Goal: Task Accomplishment & Management: Complete application form

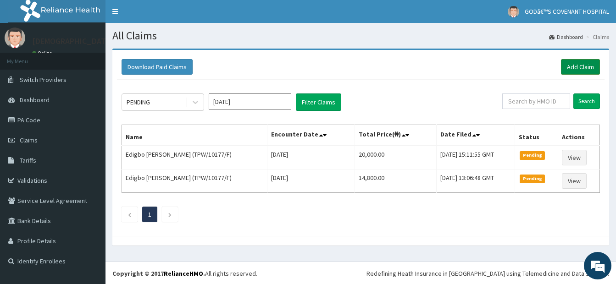
click at [583, 67] on link "Add Claim" at bounding box center [580, 67] width 39 height 16
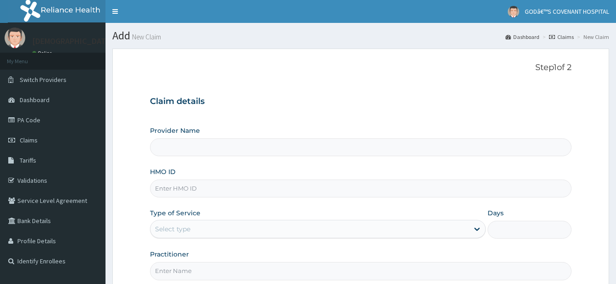
click at [227, 184] on input "HMO ID" at bounding box center [360, 189] width 421 height 18
type input "[DEMOGRAPHIC_DATA]’S [GEOGRAPHIC_DATA]"
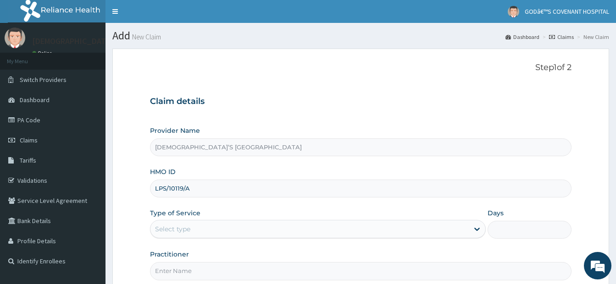
type input "LPS/10119/A"
click at [287, 229] on div "Select type" at bounding box center [309, 229] width 318 height 15
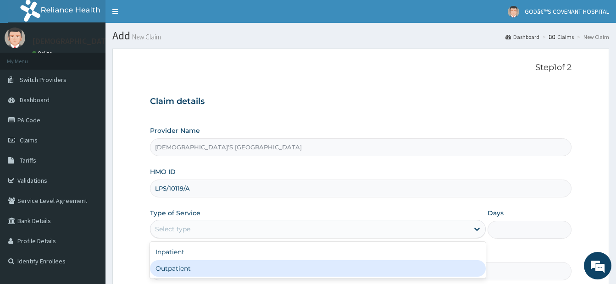
click at [265, 270] on div "Outpatient" at bounding box center [318, 268] width 336 height 17
type input "1"
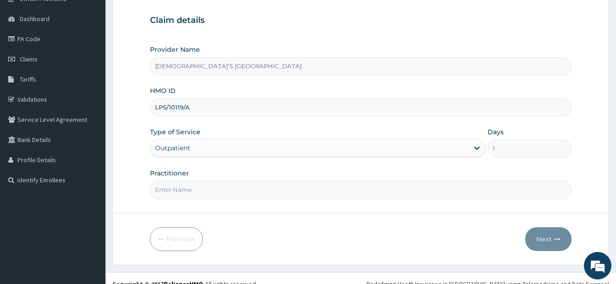
scroll to position [93, 0]
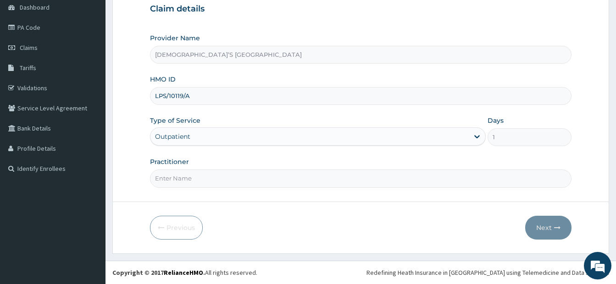
click at [256, 179] on input "Practitioner" at bounding box center [360, 179] width 421 height 18
click at [250, 197] on form "Step 1 of 2 Claim details Provider Name GOD’S COVENANT HOSPITAL HMO ID LPS/1011…" at bounding box center [360, 105] width 497 height 298
click at [255, 180] on input "Practitioner" at bounding box center [360, 179] width 421 height 18
type input "DR. ARIYO"
click at [538, 227] on button "Next" at bounding box center [548, 228] width 46 height 24
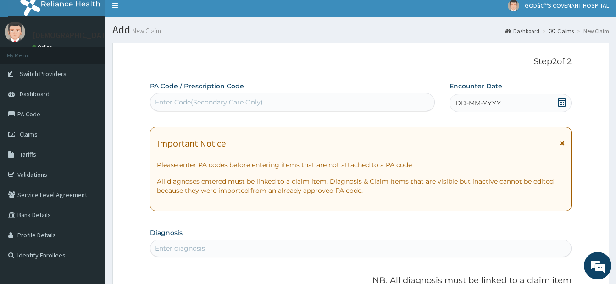
scroll to position [0, 0]
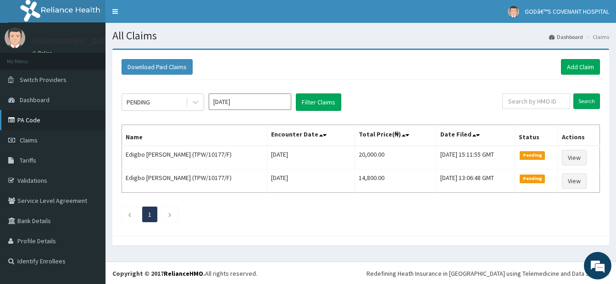
click at [30, 119] on link "PA Code" at bounding box center [52, 120] width 105 height 20
click at [566, 66] on link "Add Claim" at bounding box center [580, 67] width 39 height 16
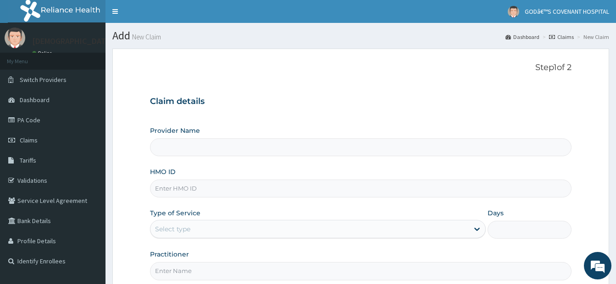
type input "[DEMOGRAPHIC_DATA]’S [GEOGRAPHIC_DATA]"
click at [181, 187] on input "HMO ID" at bounding box center [360, 189] width 421 height 18
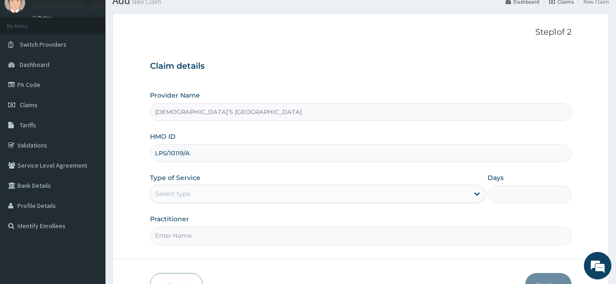
scroll to position [93, 0]
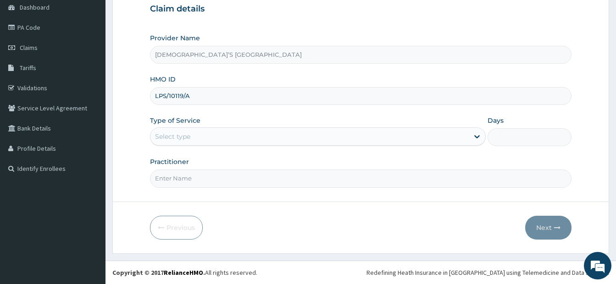
type input "LPS/10119/A"
click at [271, 139] on div "Select type" at bounding box center [309, 136] width 318 height 15
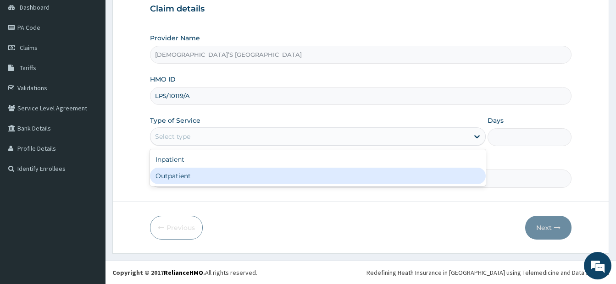
click at [264, 180] on div "Outpatient" at bounding box center [318, 176] width 336 height 17
type input "1"
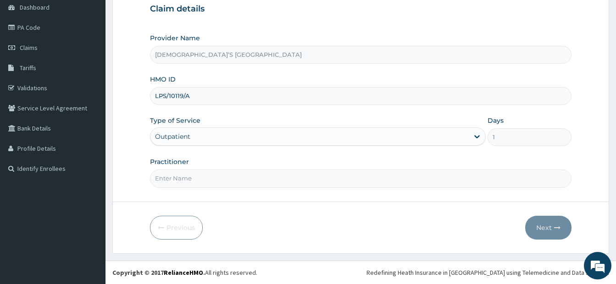
click at [242, 185] on input "Practitioner" at bounding box center [360, 179] width 421 height 18
type input "DR. ARIYO"
click at [542, 228] on button "Next" at bounding box center [548, 228] width 46 height 24
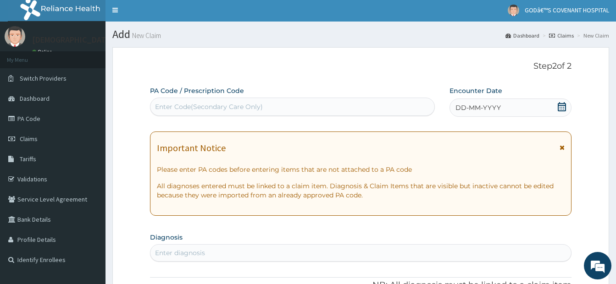
scroll to position [1, 0]
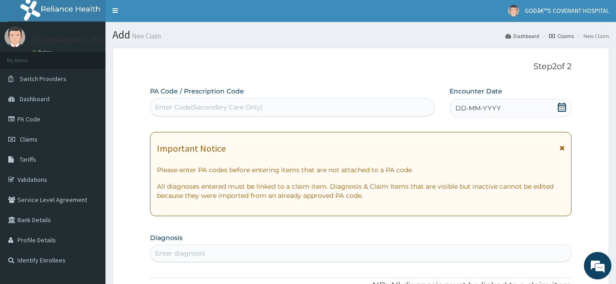
click at [205, 111] on div "Enter Code(Secondary Care Only)" at bounding box center [209, 107] width 108 height 9
paste input "PA/75ED08"
type input "PA/75ED08"
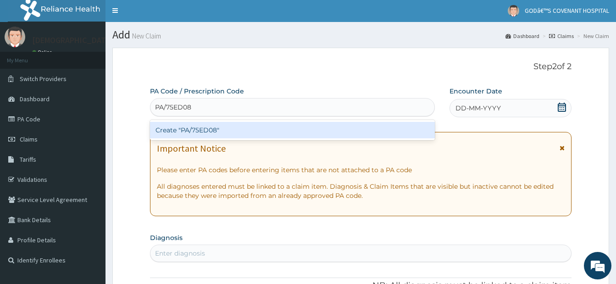
click at [266, 135] on div "Create "PA/75ED08"" at bounding box center [292, 130] width 285 height 17
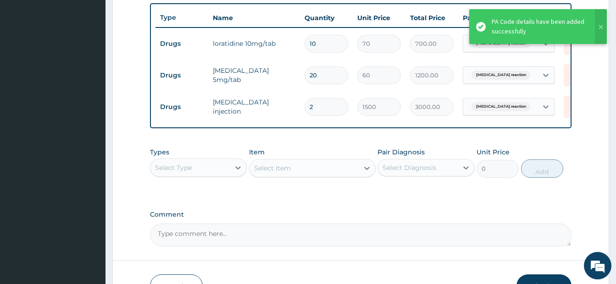
scroll to position [394, 0]
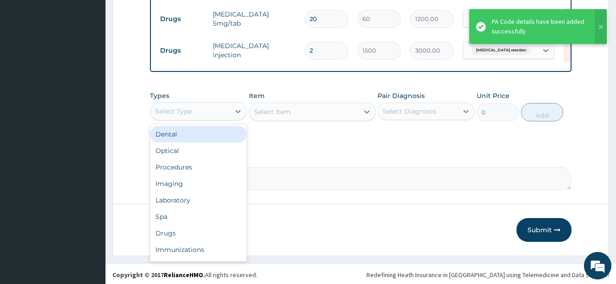
click at [193, 119] on div "Select Type" at bounding box center [189, 111] width 79 height 15
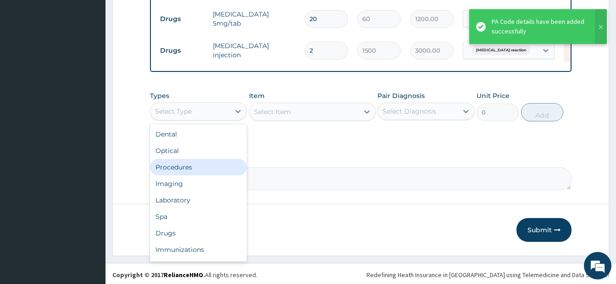
drag, startPoint x: 197, startPoint y: 177, endPoint x: 355, endPoint y: 145, distance: 161.4
click at [197, 176] on div "Procedures" at bounding box center [198, 167] width 97 height 17
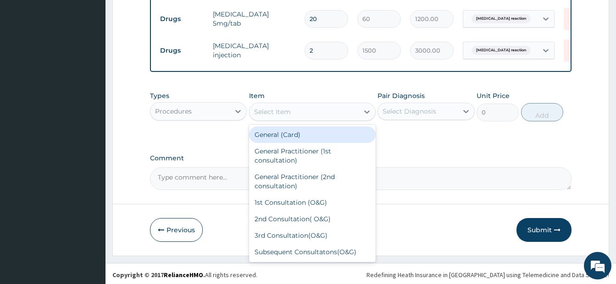
click at [344, 119] on div "Select Item" at bounding box center [303, 112] width 109 height 15
type input "GP"
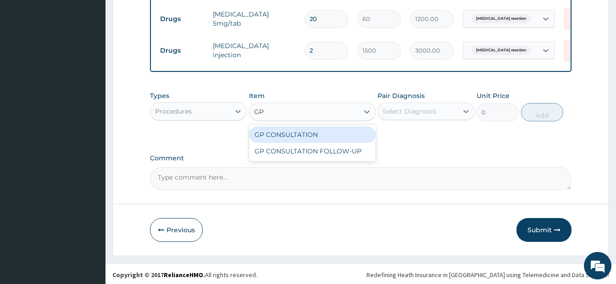
click at [328, 143] on div "GP CONSULTATION" at bounding box center [312, 135] width 127 height 17
type input "3500"
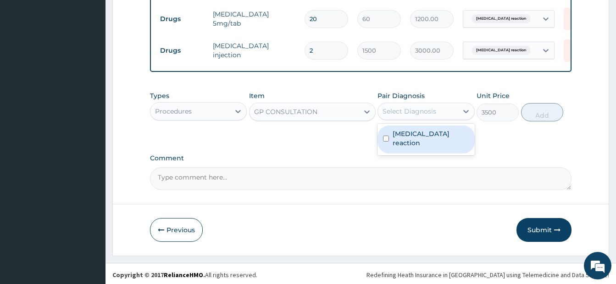
drag, startPoint x: 447, startPoint y: 116, endPoint x: 406, endPoint y: 130, distance: 42.6
click at [445, 117] on div "Select Diagnosis" at bounding box center [417, 111] width 79 height 15
click at [384, 142] on input "checkbox" at bounding box center [386, 139] width 6 height 6
checkbox input "true"
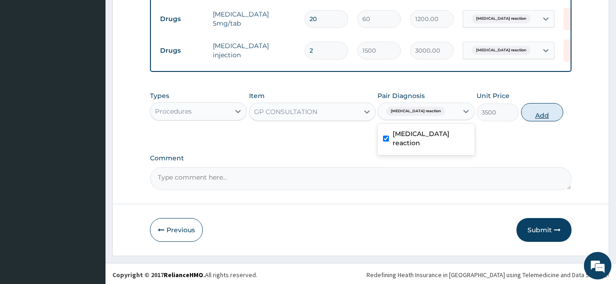
click at [535, 121] on button "Add" at bounding box center [542, 112] width 42 height 18
type input "0"
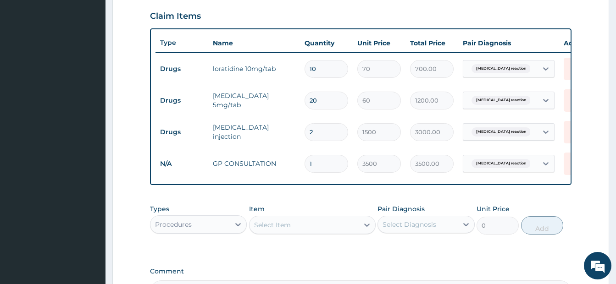
scroll to position [303, 0]
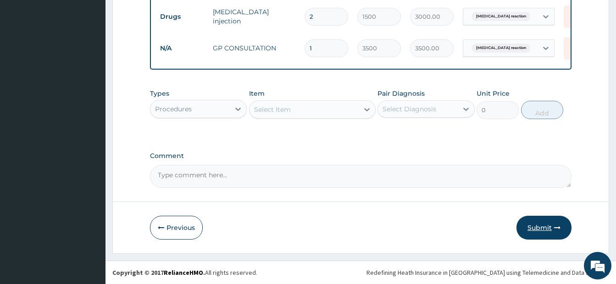
click at [534, 225] on button "Submit" at bounding box center [543, 228] width 55 height 24
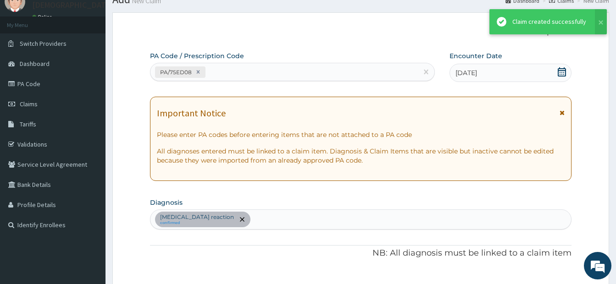
scroll to position [435, 0]
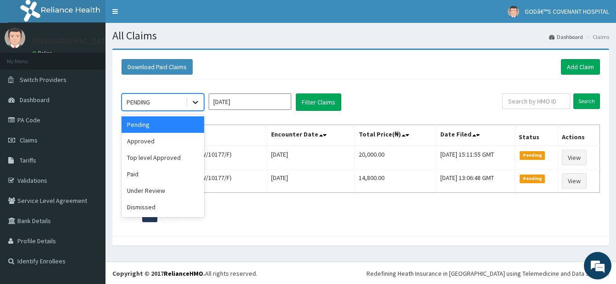
click at [194, 101] on icon at bounding box center [196, 102] width 6 height 3
click at [155, 142] on div "Approved" at bounding box center [163, 141] width 83 height 17
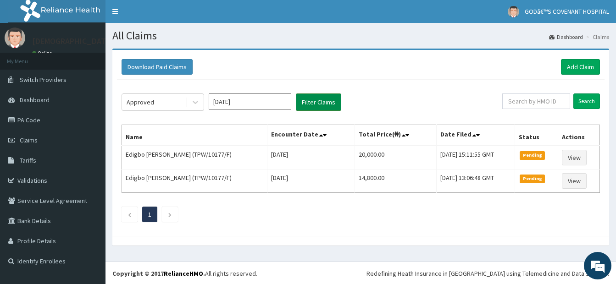
click at [314, 108] on button "Filter Claims" at bounding box center [318, 102] width 45 height 17
